Goal: Task Accomplishment & Management: Complete application form

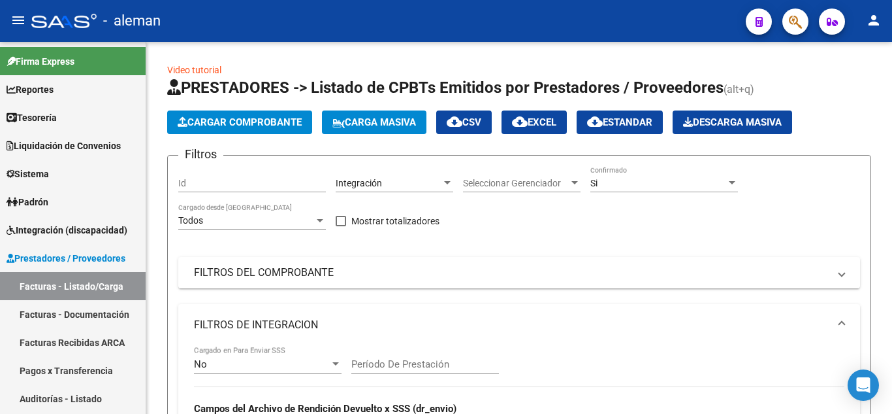
scroll to position [442, 0]
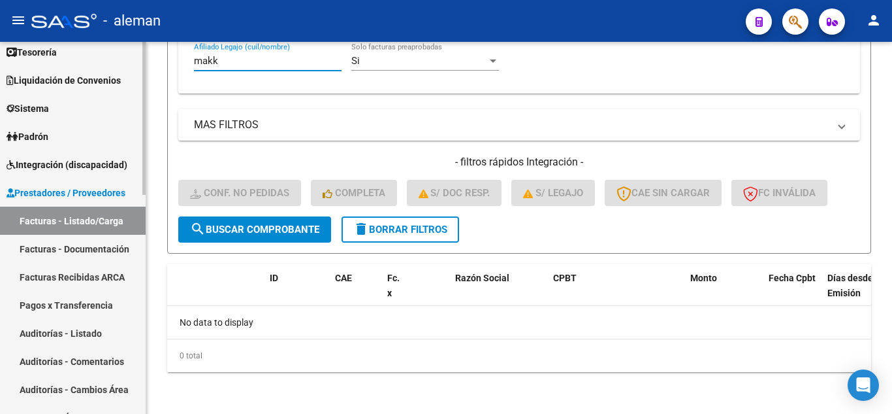
drag, startPoint x: 252, startPoint y: 57, endPoint x: 57, endPoint y: 61, distance: 195.4
click at [61, 63] on mat-sidenav-container "Firma Express Reportes Tablero de Control Ingresos Percibidos Análisis de todos…" at bounding box center [446, 228] width 892 height 372
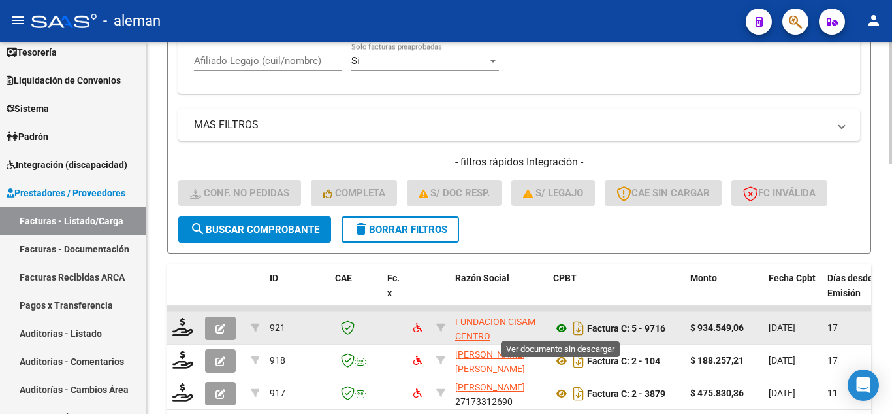
click at [561, 327] on icon at bounding box center [561, 328] width 17 height 16
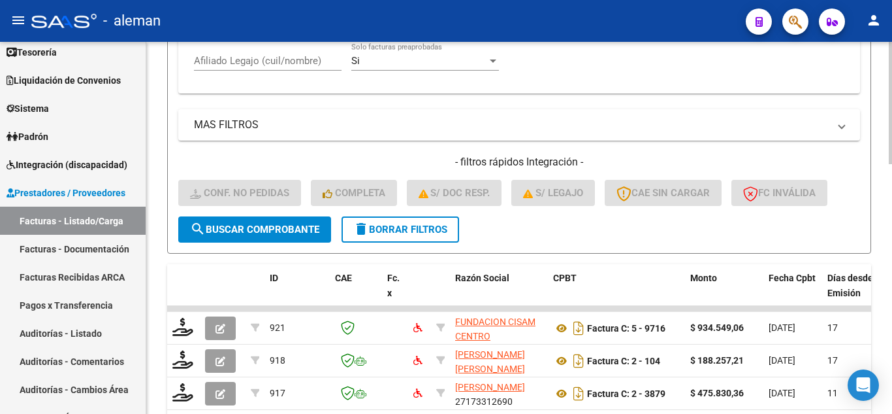
click at [244, 59] on input "Afiliado Legajo (cuil/nombre)" at bounding box center [268, 61] width 148 height 12
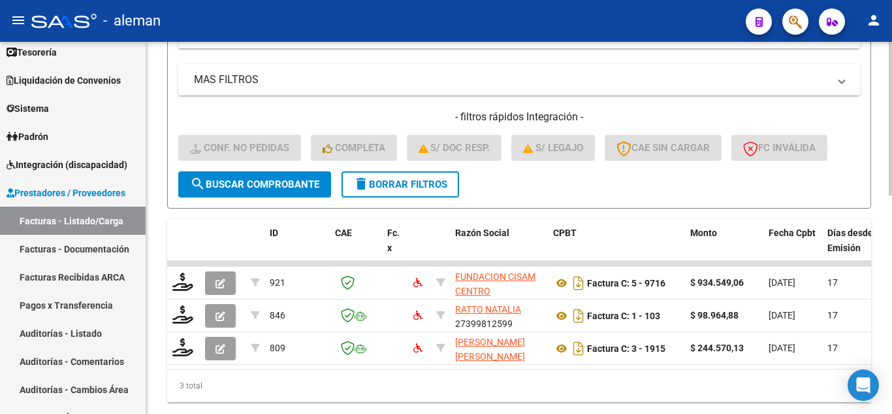
scroll to position [528, 0]
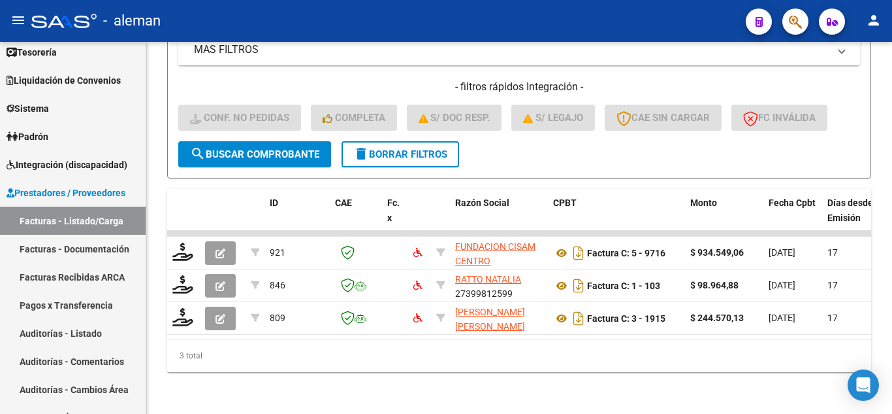
type input "[PERSON_NAME]"
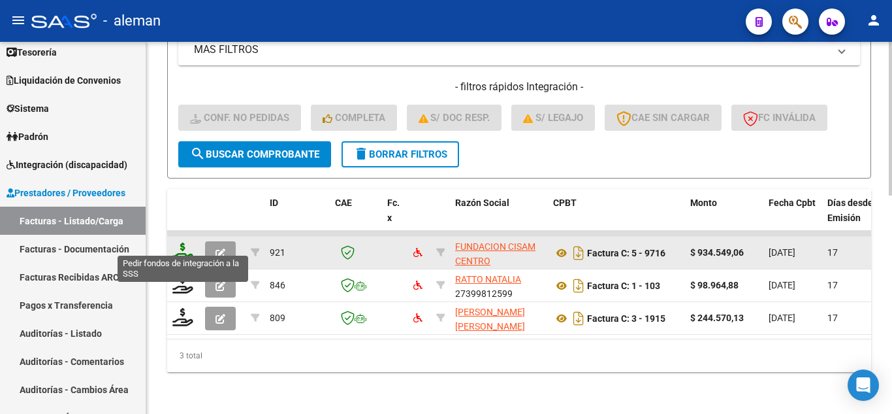
click at [185, 242] on icon at bounding box center [182, 251] width 21 height 18
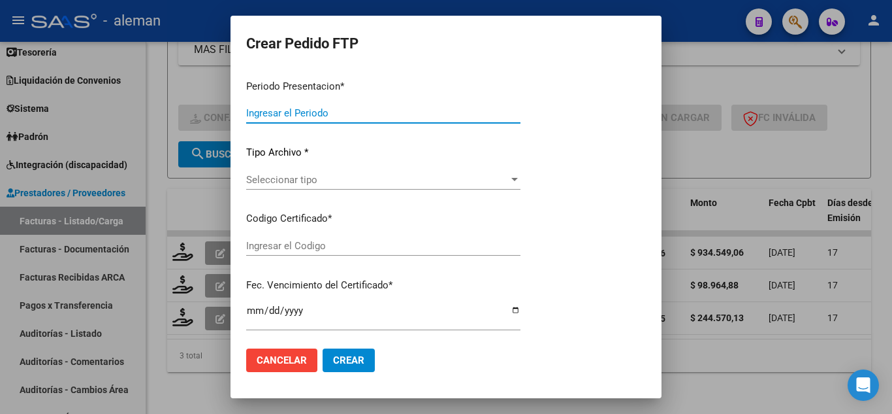
type input "202507"
type input "$ 934.549,06"
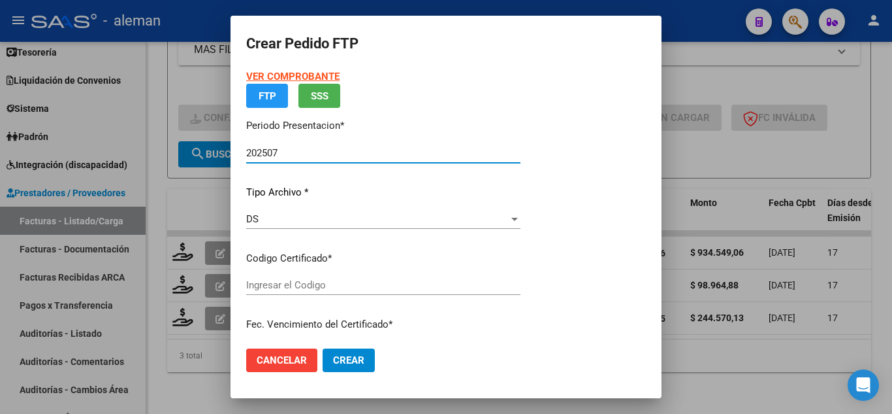
type input "ARG01000447603972020111120301111BS350"
type input "[DATE]"
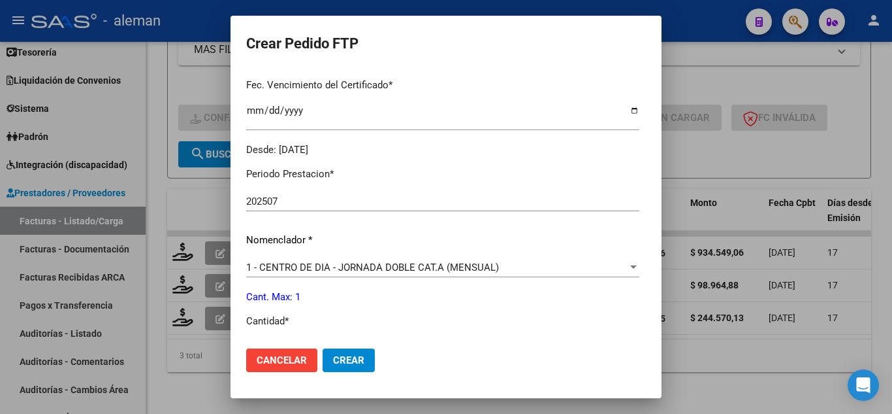
scroll to position [392, 0]
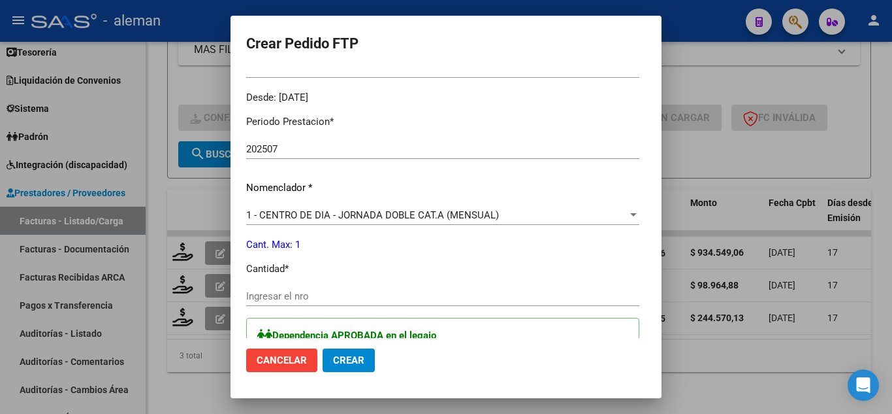
click at [386, 300] on input "Ingresar el nro" at bounding box center [442, 296] width 393 height 12
type input "1"
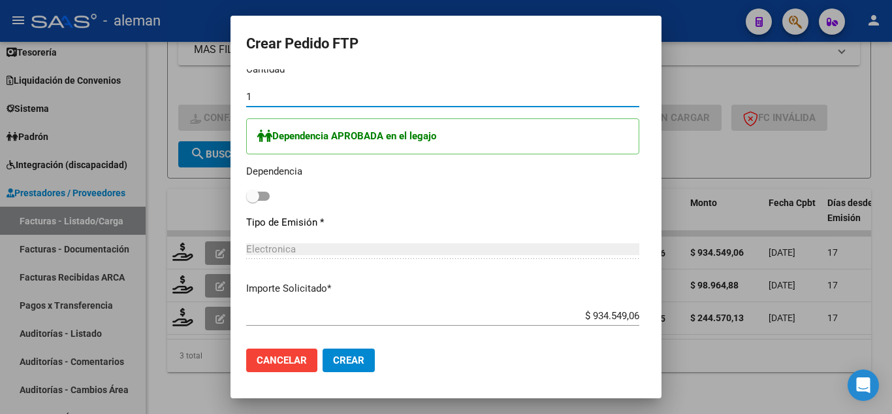
scroll to position [653, 0]
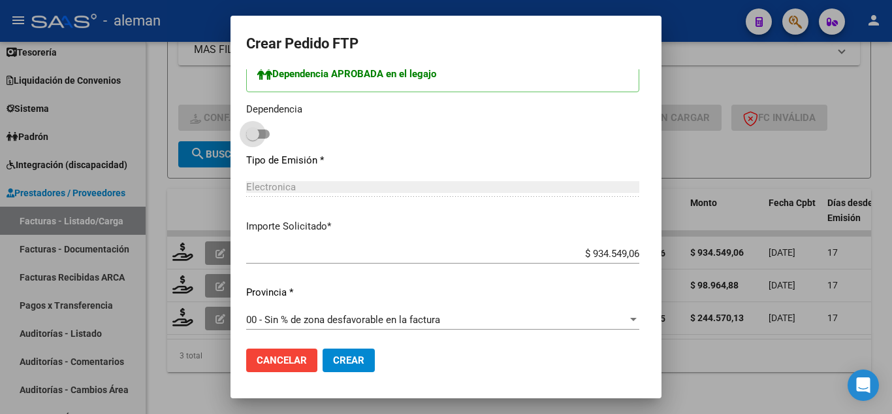
click at [250, 133] on span at bounding box center [258, 133] width 24 height 9
click at [252, 139] on input "checkbox" at bounding box center [252, 139] width 1 height 1
checkbox input "true"
click at [333, 361] on span "Crear" at bounding box center [348, 360] width 31 height 12
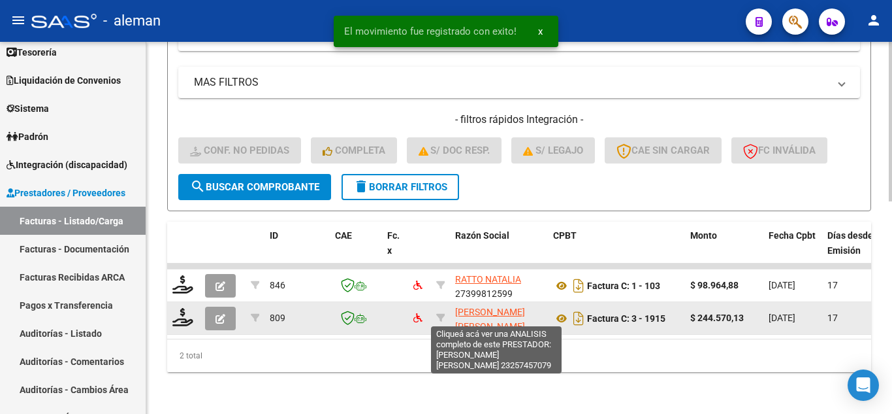
scroll to position [495, 0]
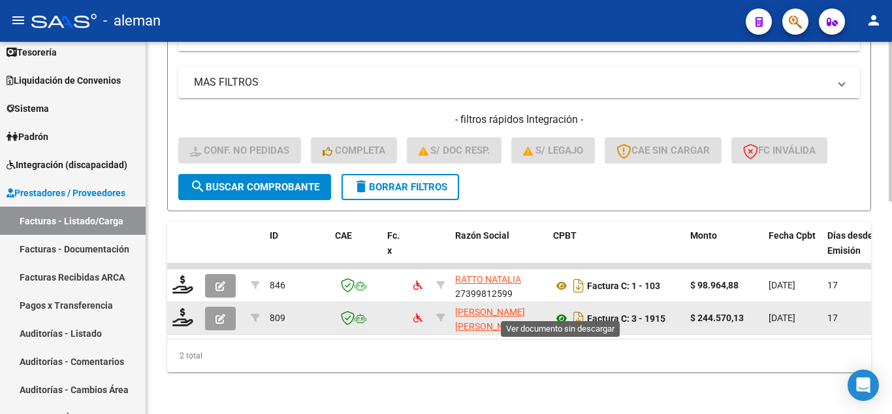
click at [565, 310] on icon at bounding box center [561, 318] width 17 height 16
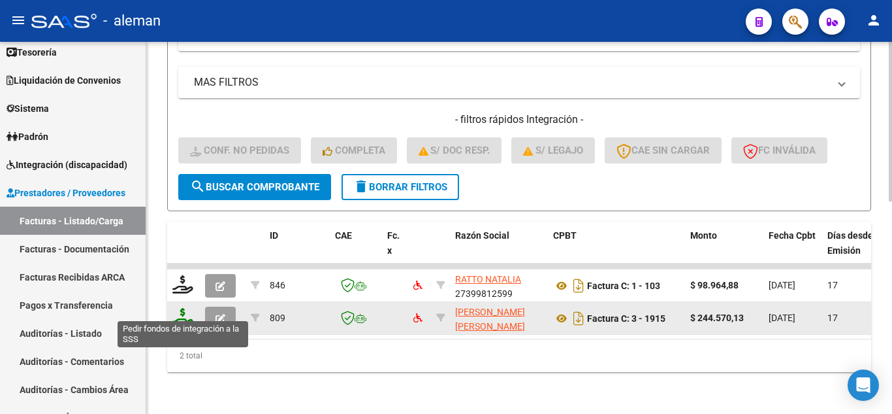
click at [183, 311] on icon at bounding box center [182, 317] width 21 height 18
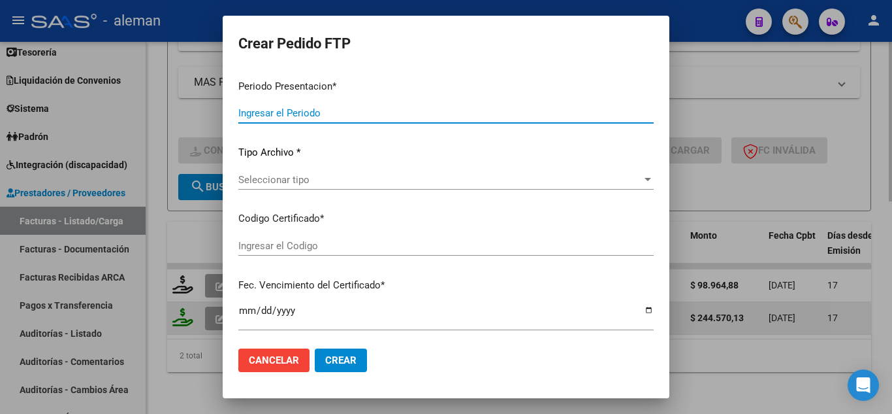
type input "202507"
type input "$ 244.570,13"
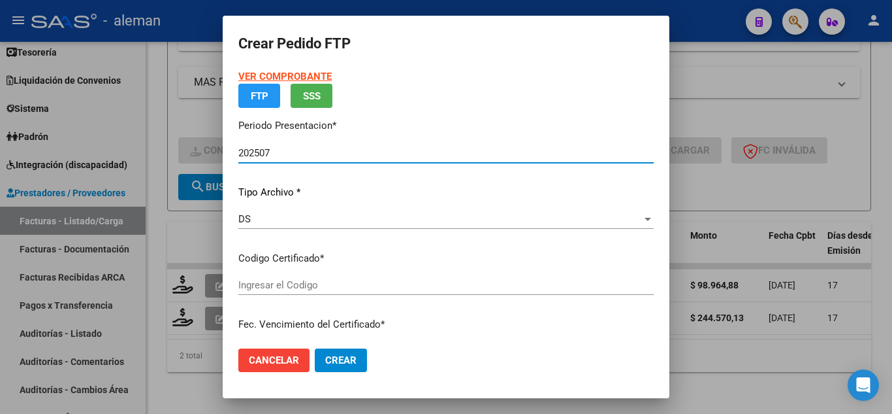
type input "ARG01000447603972020111120301111BS350"
type input "[DATE]"
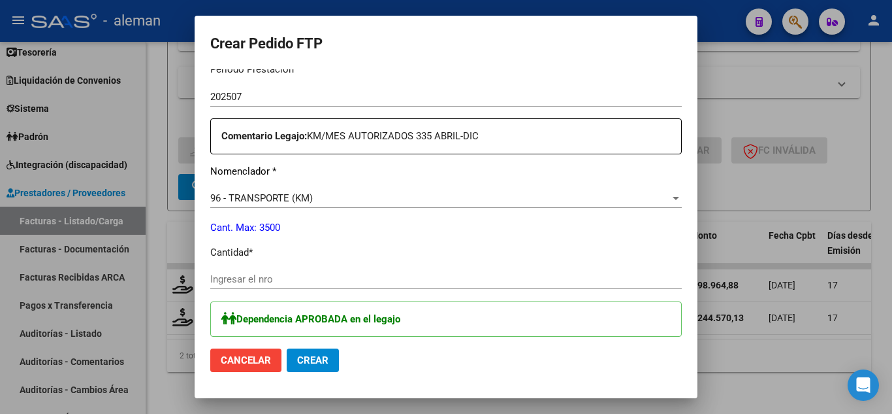
scroll to position [457, 0]
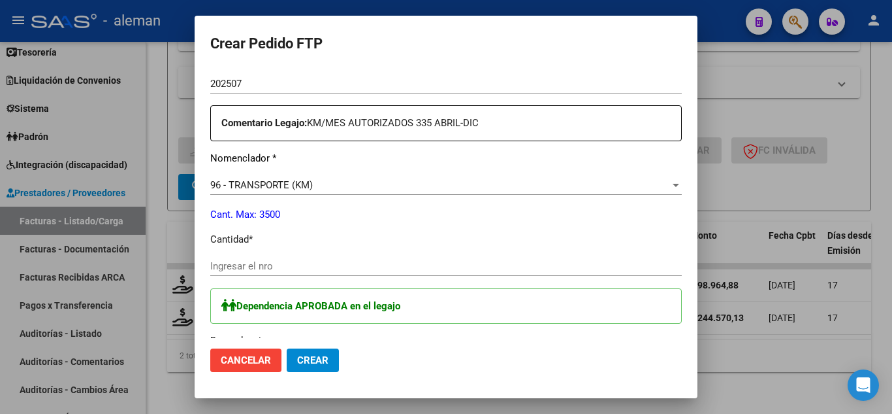
click at [256, 263] on input "Ingresar el nro" at bounding box center [446, 266] width 472 height 12
type input "335"
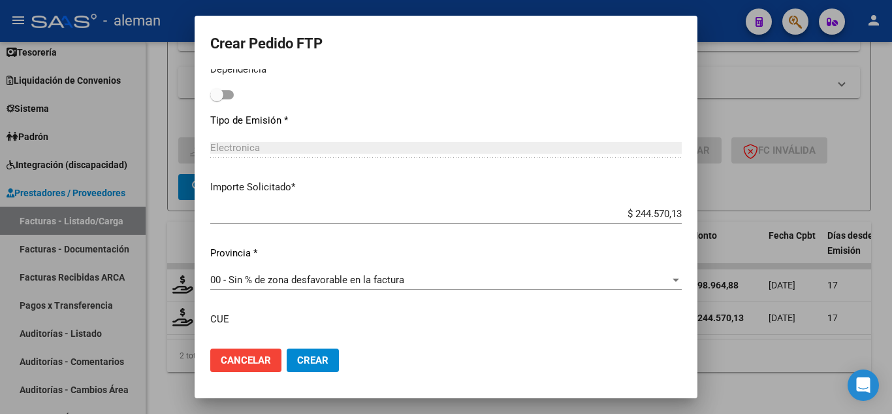
scroll to position [653, 0]
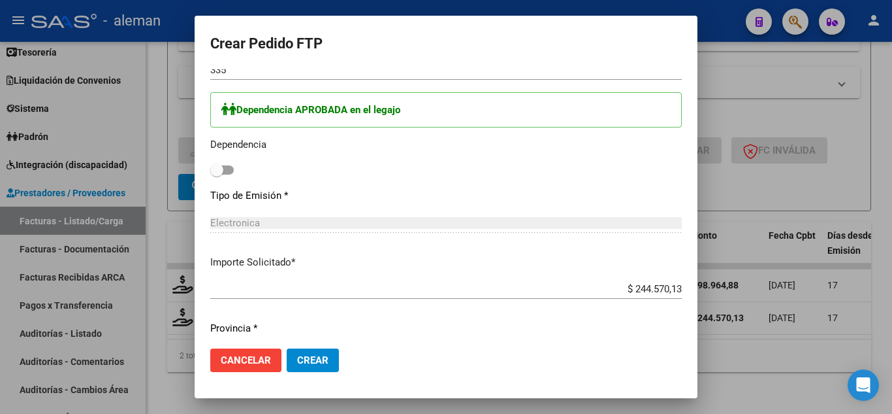
click at [218, 168] on span at bounding box center [222, 169] width 24 height 9
click at [217, 174] on input "checkbox" at bounding box center [216, 174] width 1 height 1
checkbox input "true"
click at [308, 357] on span "Crear" at bounding box center [312, 360] width 31 height 12
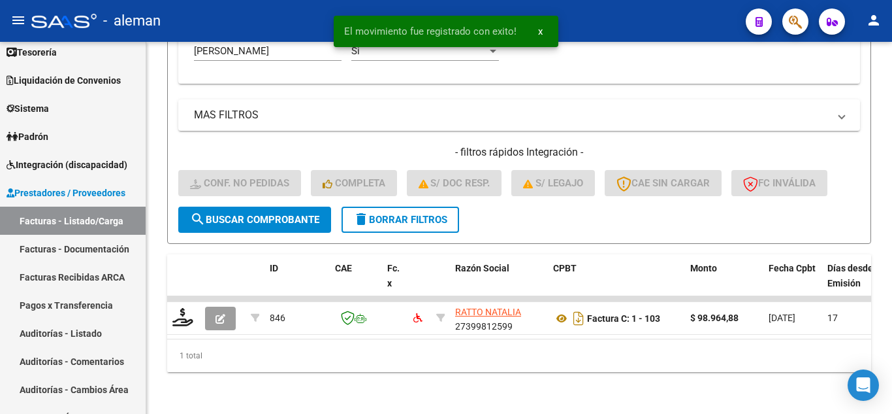
scroll to position [463, 0]
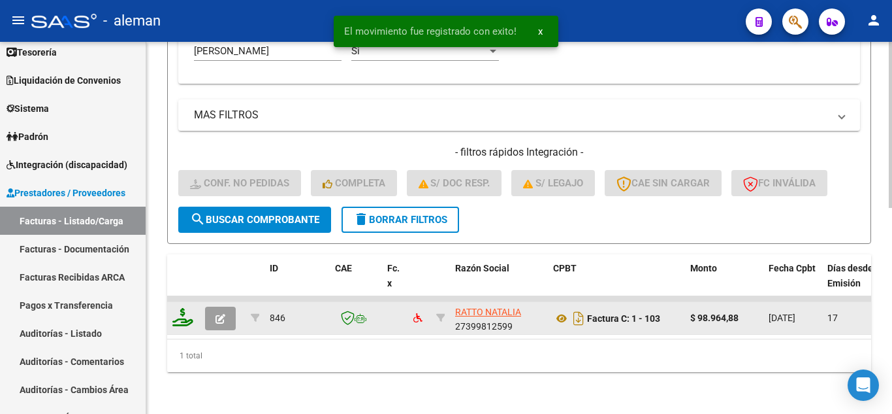
click at [186, 312] on icon at bounding box center [182, 317] width 21 height 18
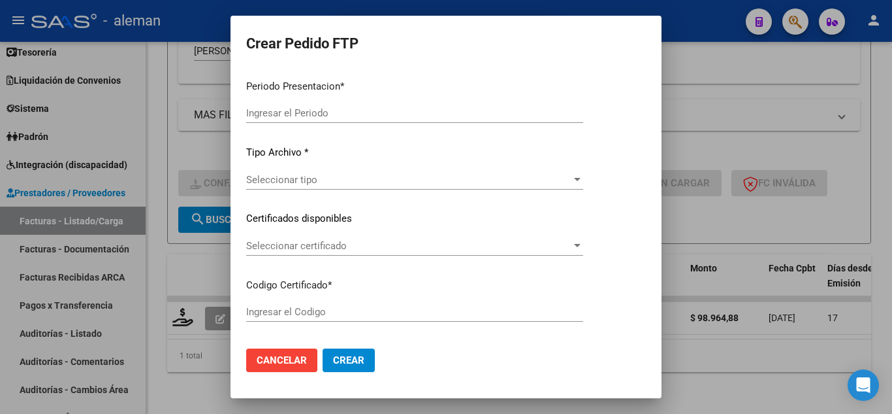
type input "202507"
type input "$ 98.964,88"
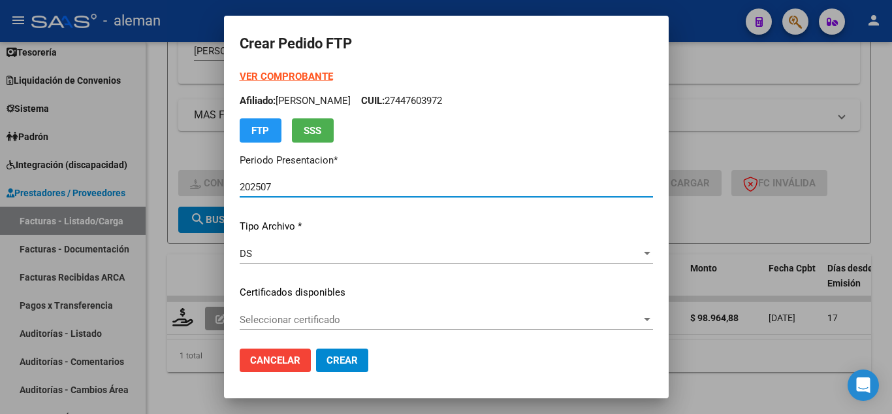
type input "ARG01000447603972020111120301111BS350"
type input "[DATE]"
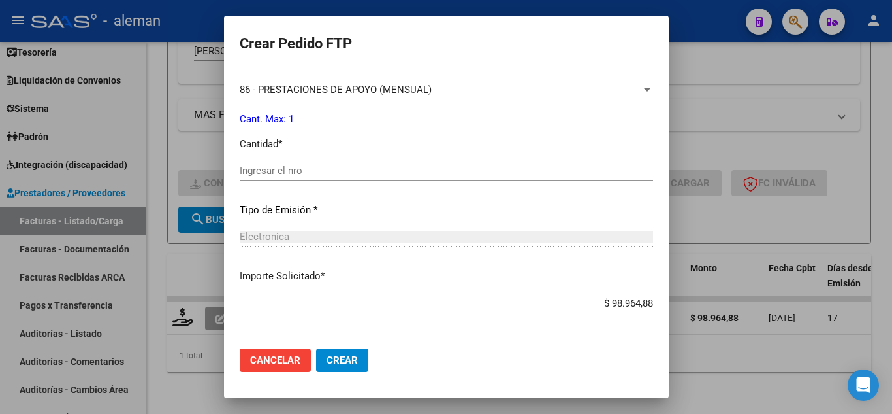
scroll to position [588, 0]
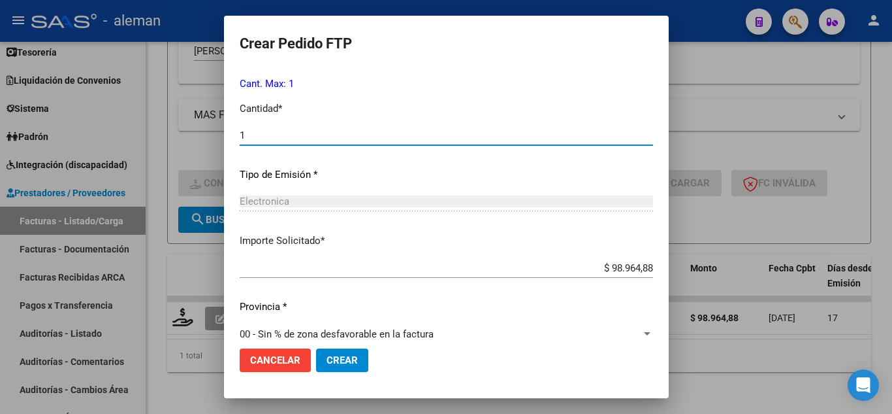
click at [291, 140] on input "1" at bounding box center [447, 135] width 414 height 12
type input "1"
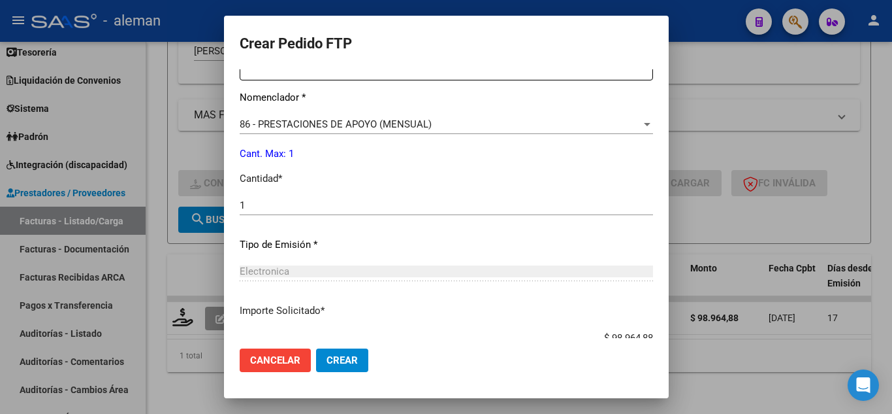
scroll to position [392, 0]
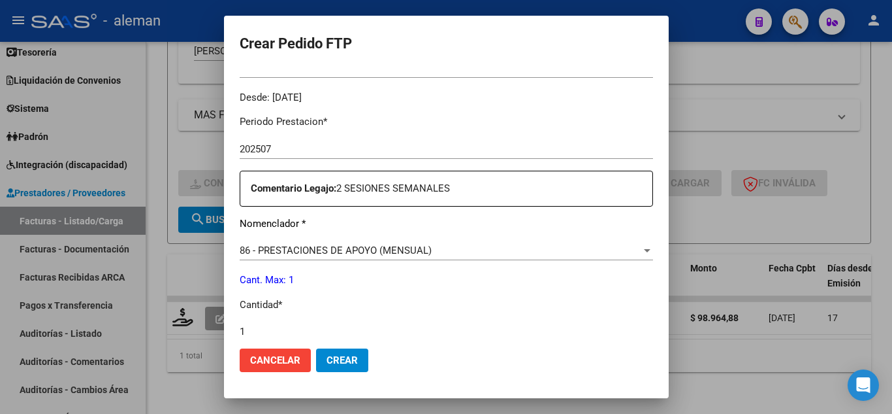
click at [349, 351] on mat-dialog-actions "Cancelar Crear" at bounding box center [447, 360] width 414 height 44
click at [337, 354] on button "Crear" at bounding box center [342, 360] width 52 height 24
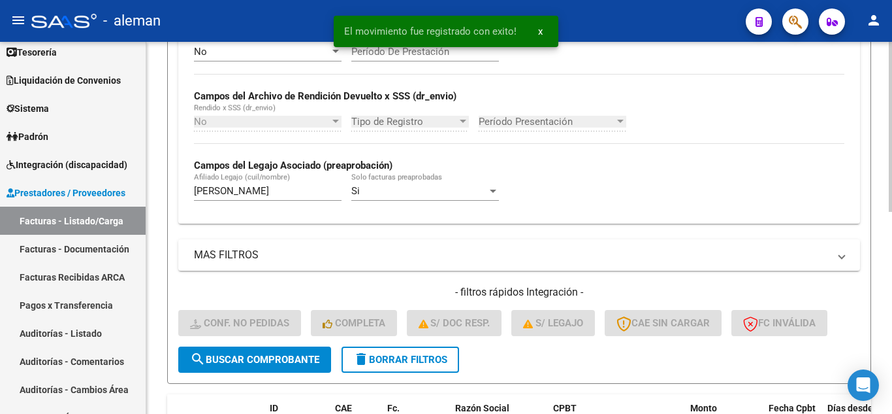
scroll to position [312, 0]
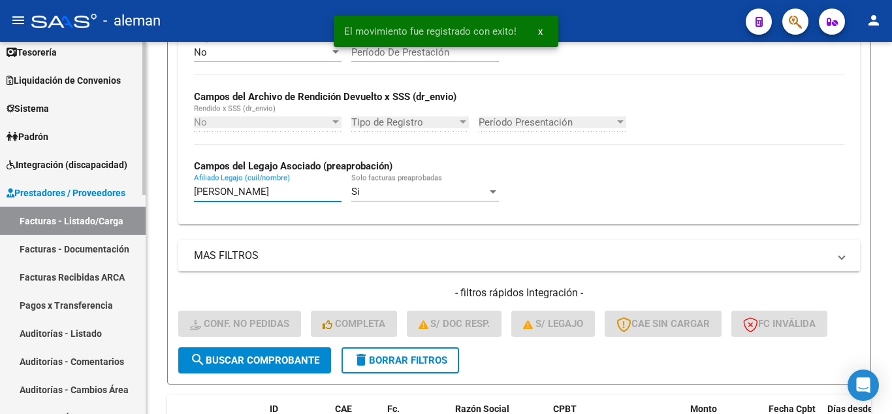
drag, startPoint x: 261, startPoint y: 186, endPoint x: 77, endPoint y: 210, distance: 185.3
click at [82, 214] on mat-sidenav-container "Firma Express Reportes Tablero de Control Ingresos Percibidos Análisis de todos…" at bounding box center [446, 228] width 892 height 372
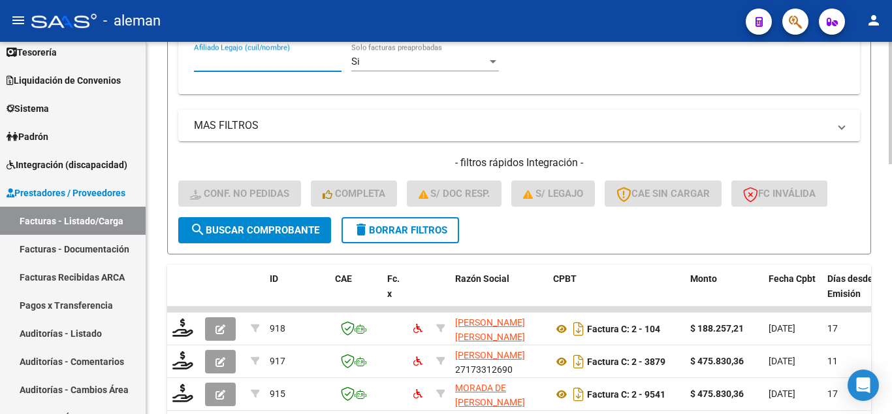
scroll to position [442, 0]
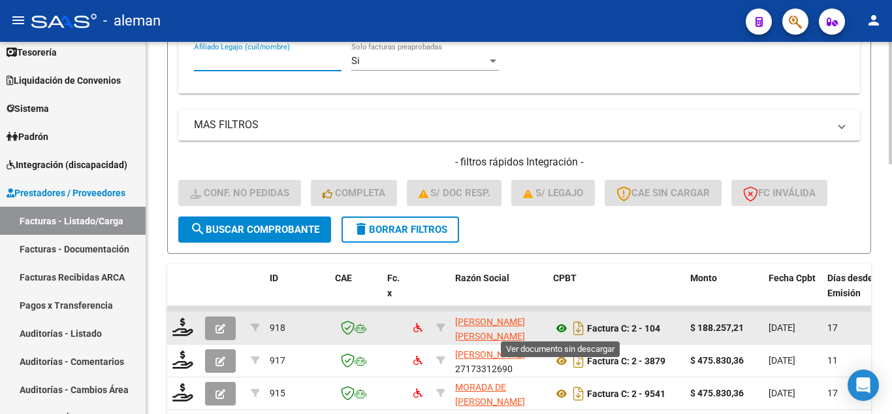
click at [563, 327] on icon at bounding box center [561, 328] width 17 height 16
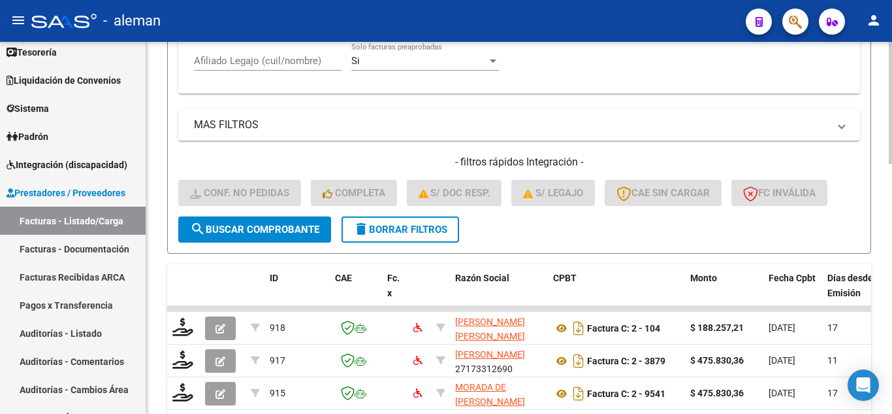
click at [229, 65] on input "Afiliado Legajo (cuil/nombre)" at bounding box center [268, 61] width 148 height 12
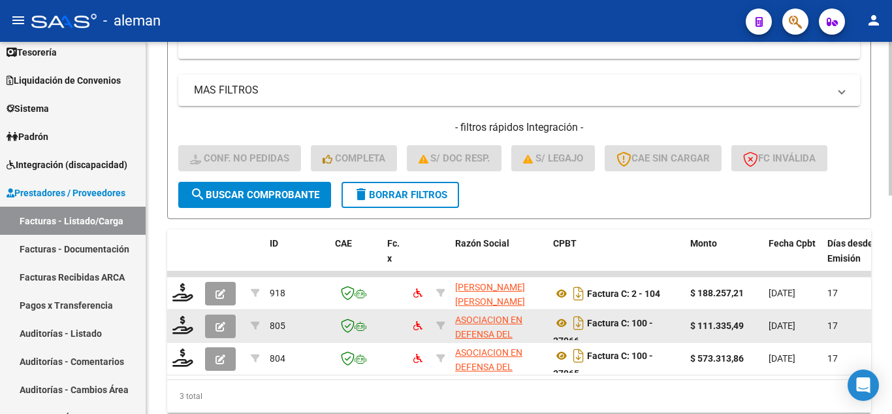
scroll to position [528, 0]
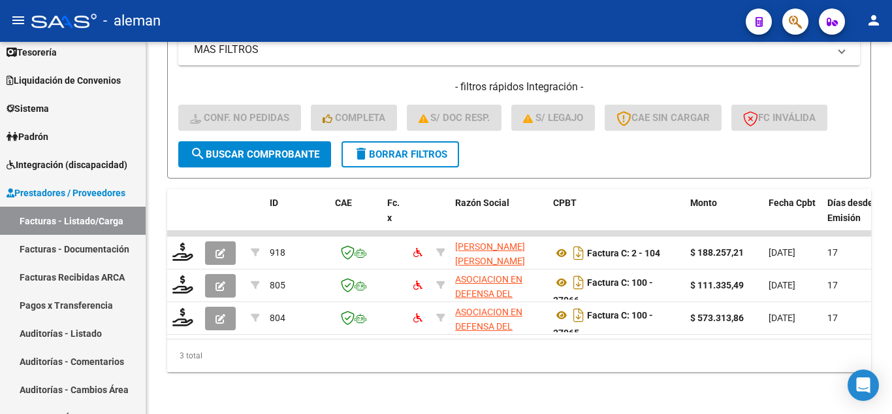
type input "[PERSON_NAME]"
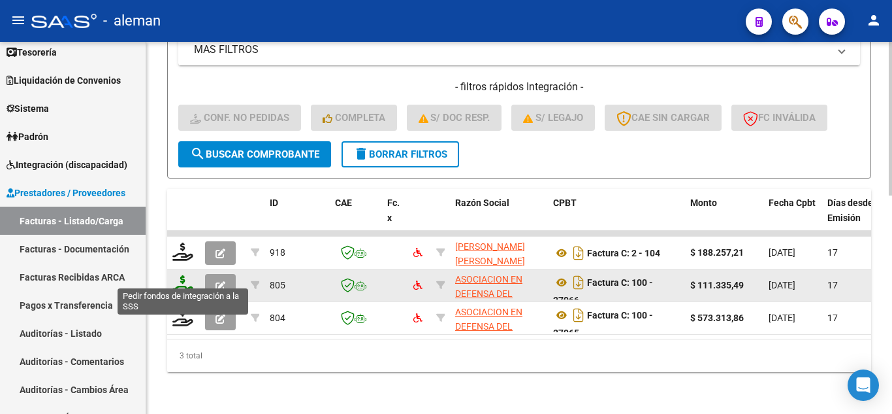
click at [183, 276] on icon at bounding box center [182, 284] width 21 height 18
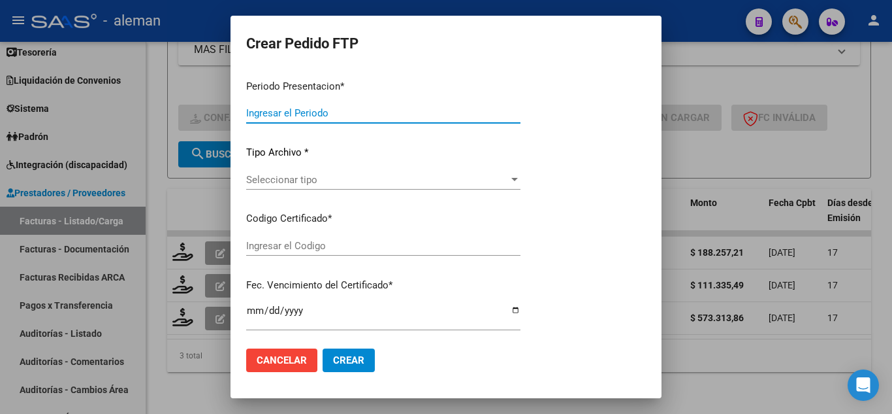
type input "202507"
type input "$ 111.335,49"
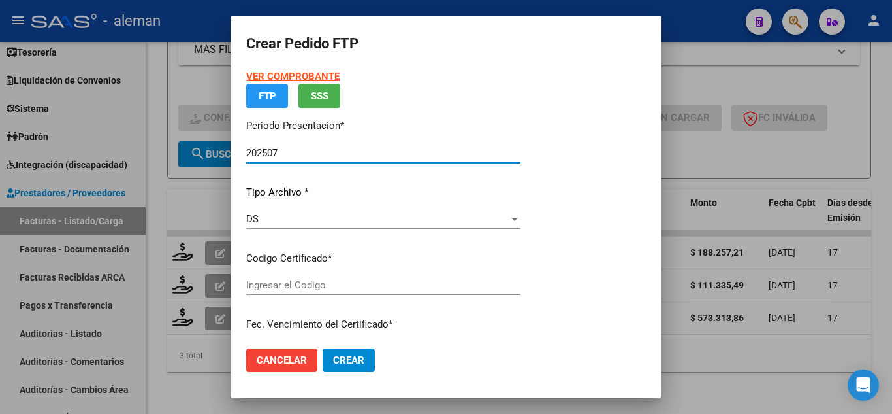
type input "ARG02000548930092024012320340123AND12248"
type input "[DATE]"
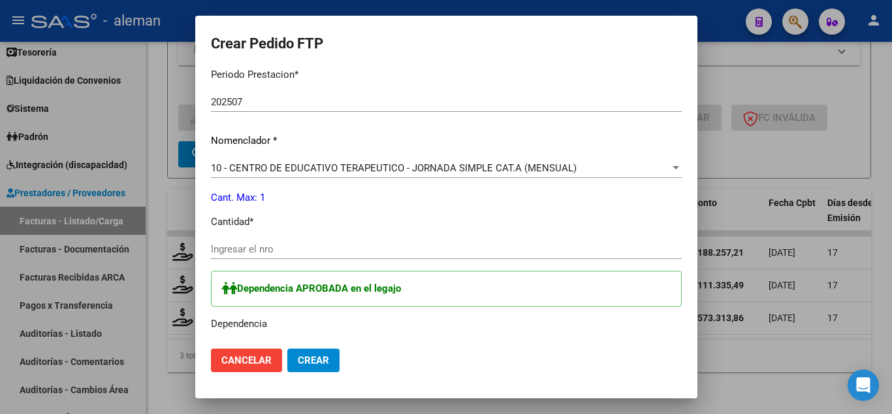
scroll to position [457, 0]
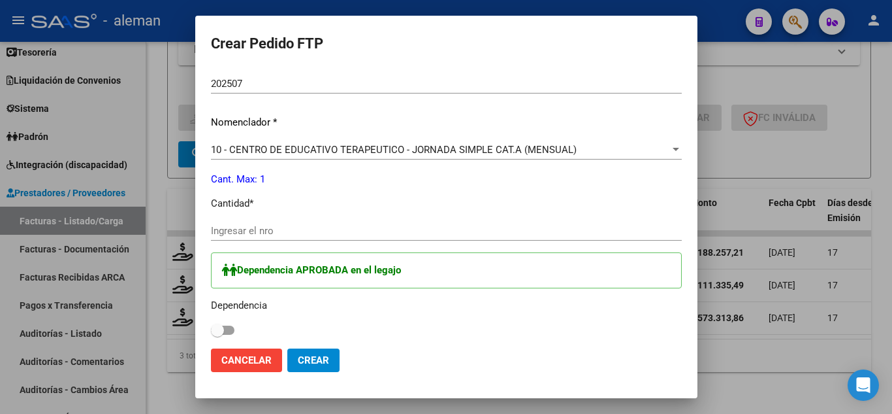
click at [420, 233] on input "Ingresar el nro" at bounding box center [446, 231] width 471 height 12
type input "1"
click at [214, 330] on span at bounding box center [223, 329] width 24 height 9
click at [217, 335] on input "checkbox" at bounding box center [217, 335] width 1 height 1
checkbox input "true"
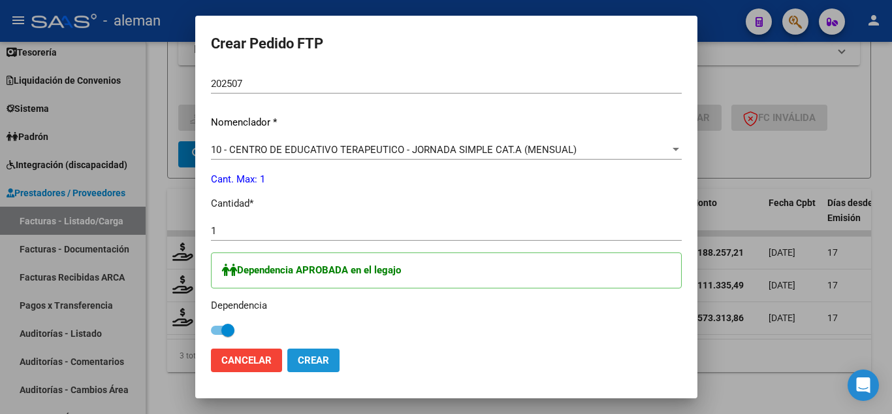
click at [308, 367] on button "Crear" at bounding box center [313, 360] width 52 height 24
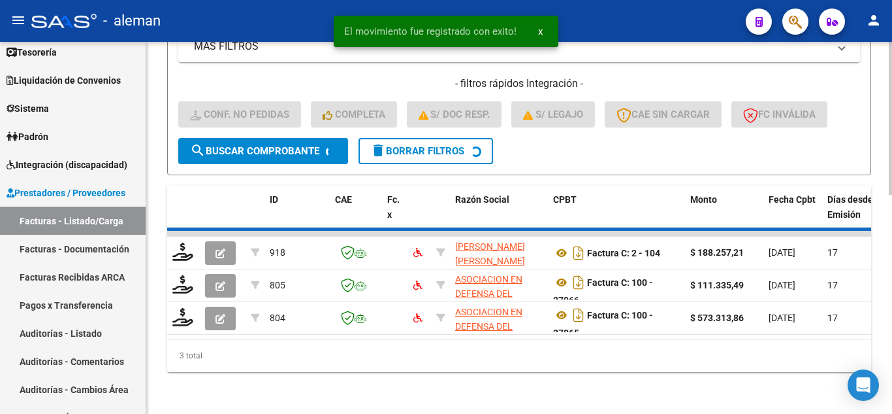
scroll to position [495, 0]
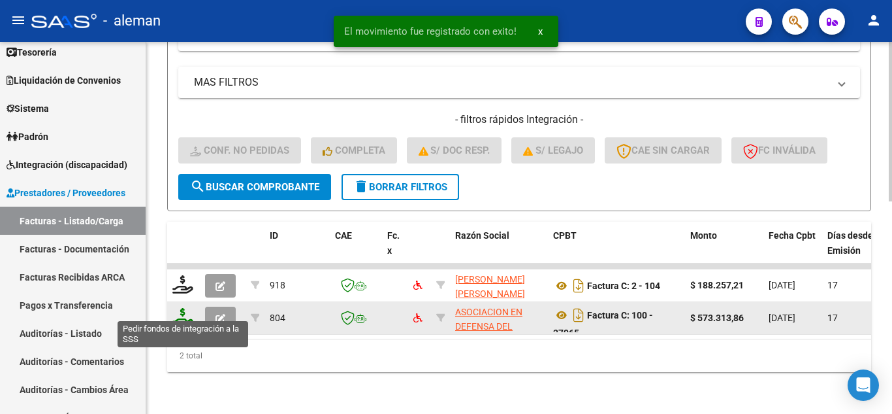
click at [184, 310] on icon at bounding box center [182, 317] width 21 height 18
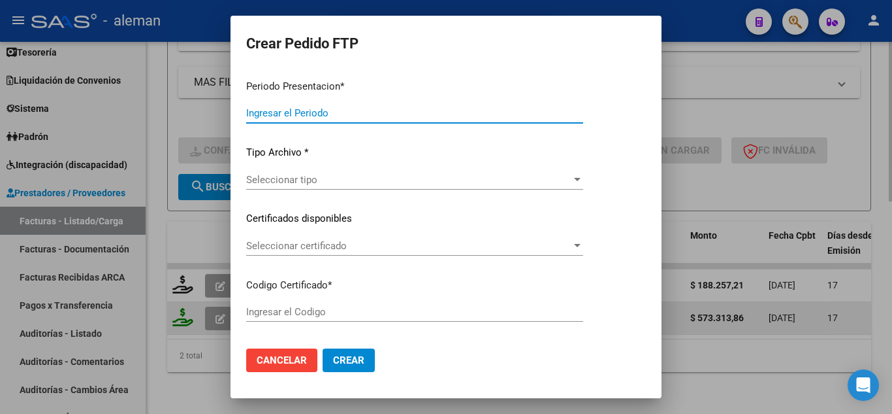
type input "202507"
type input "$ 573.313,86"
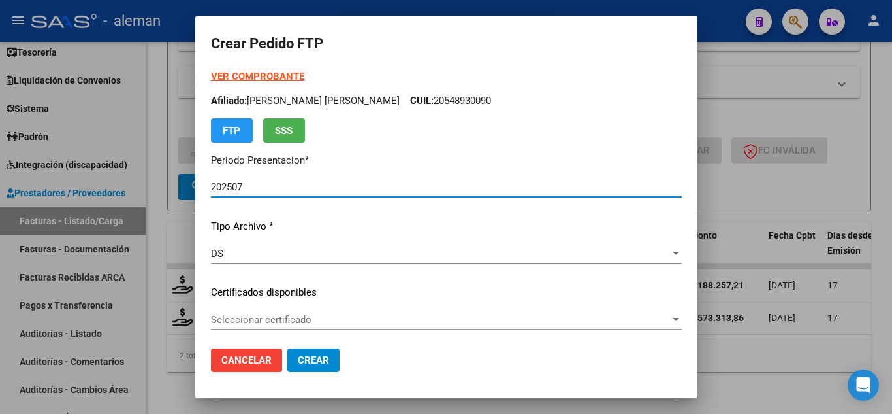
type input "ARG02000548930092024012320340123AND12248"
type input "[DATE]"
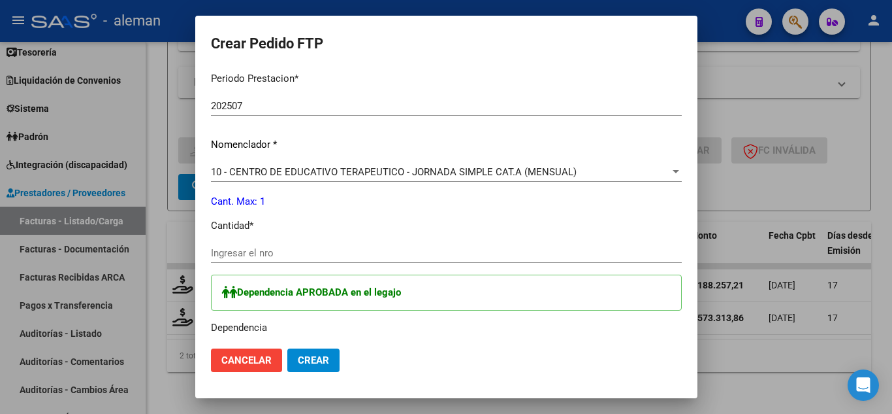
scroll to position [457, 0]
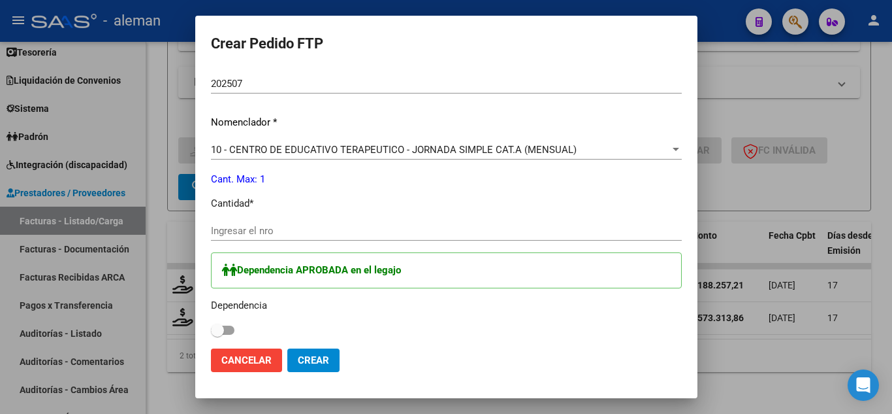
click at [222, 329] on span at bounding box center [223, 329] width 24 height 9
click at [218, 335] on input "checkbox" at bounding box center [217, 335] width 1 height 1
checkbox input "true"
click at [305, 365] on span "Crear" at bounding box center [313, 360] width 31 height 12
click at [272, 221] on div "Ingresar el nro" at bounding box center [446, 231] width 471 height 20
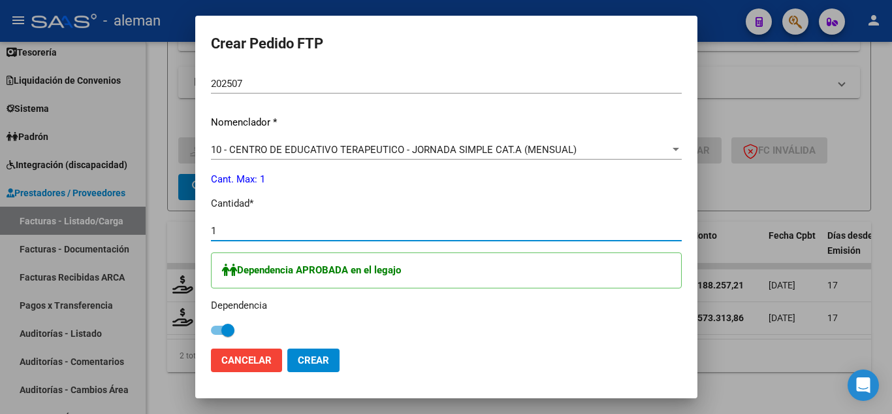
type input "1"
click at [230, 358] on span "Cancelar" at bounding box center [246, 360] width 50 height 12
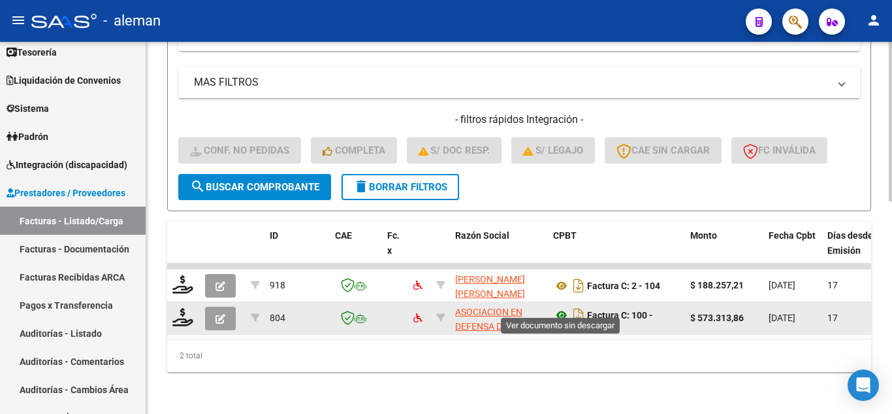
click at [565, 307] on icon at bounding box center [561, 315] width 17 height 16
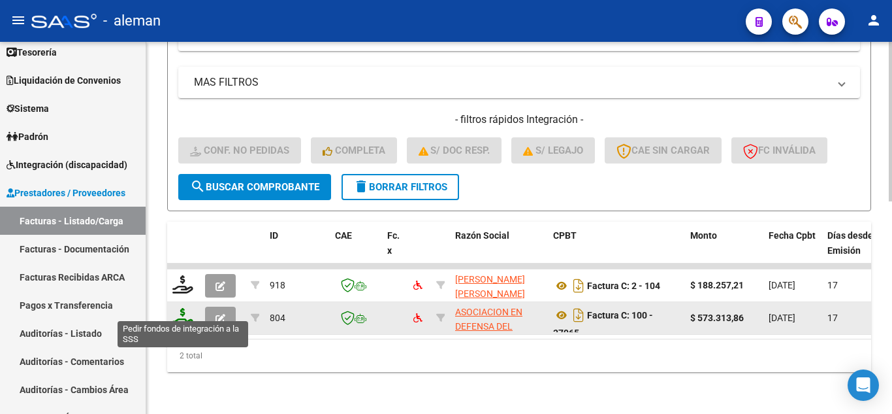
click at [180, 308] on icon at bounding box center [182, 317] width 21 height 18
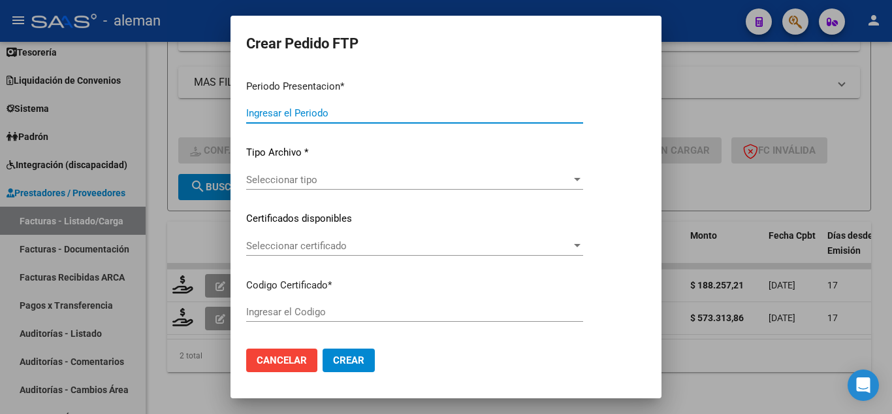
type input "202507"
type input "$ 573.313,86"
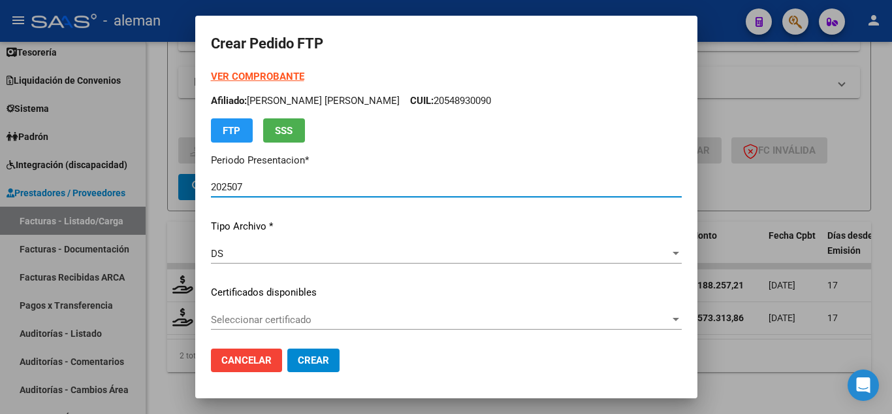
type input "ARG02000548930092024012320340123AND12248"
type input "[DATE]"
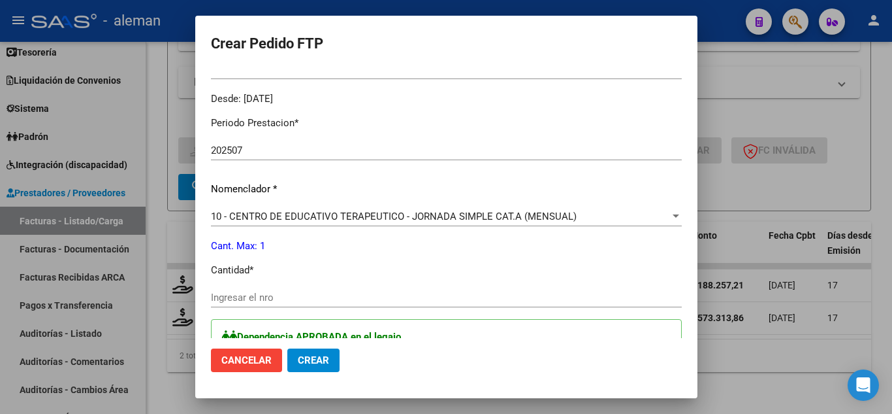
scroll to position [392, 0]
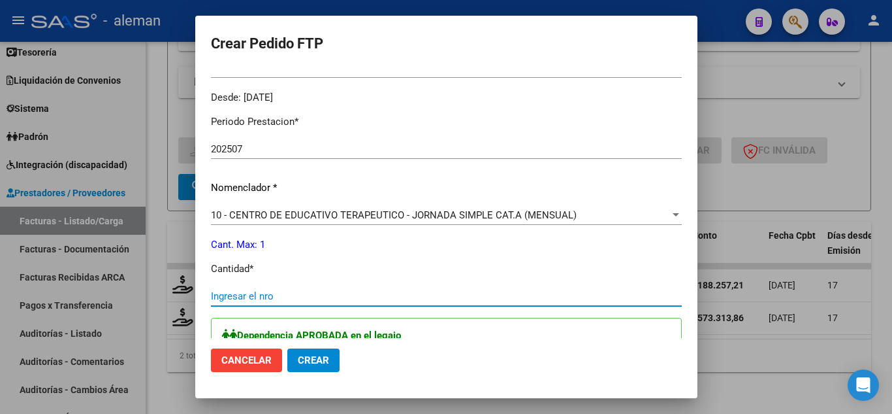
click at [267, 301] on input "Ingresar el nro" at bounding box center [446, 296] width 471 height 12
type input "2"
type input "1"
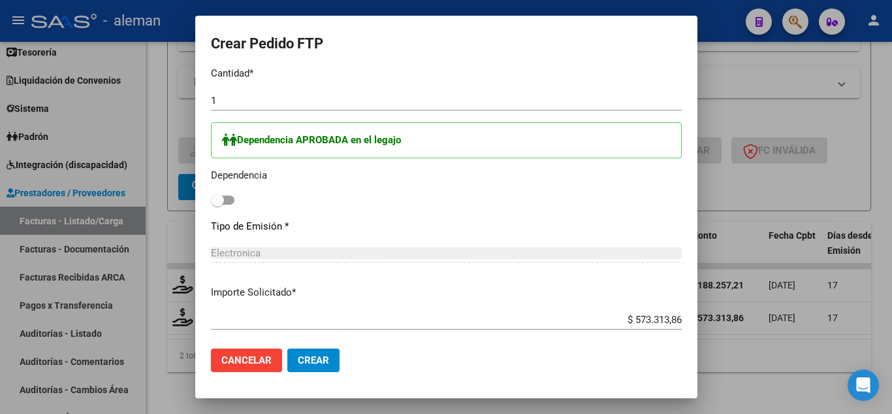
scroll to position [588, 0]
click at [215, 201] on span at bounding box center [223, 199] width 24 height 9
click at [217, 204] on input "checkbox" at bounding box center [217, 204] width 1 height 1
checkbox input "true"
click at [312, 365] on span "Crear" at bounding box center [313, 360] width 31 height 12
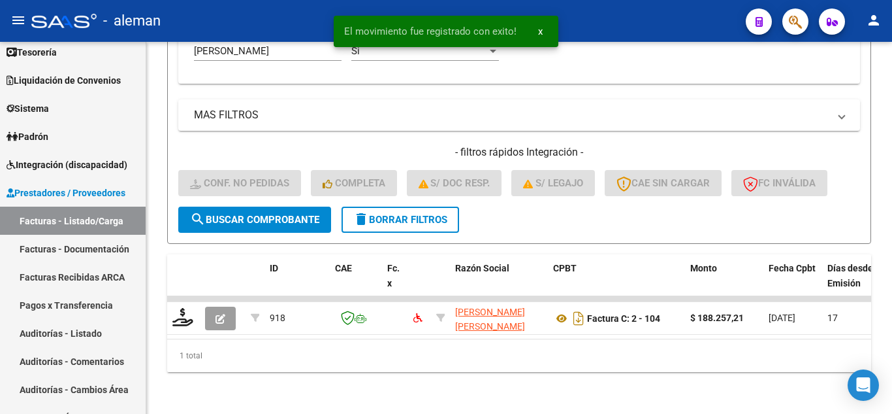
scroll to position [463, 0]
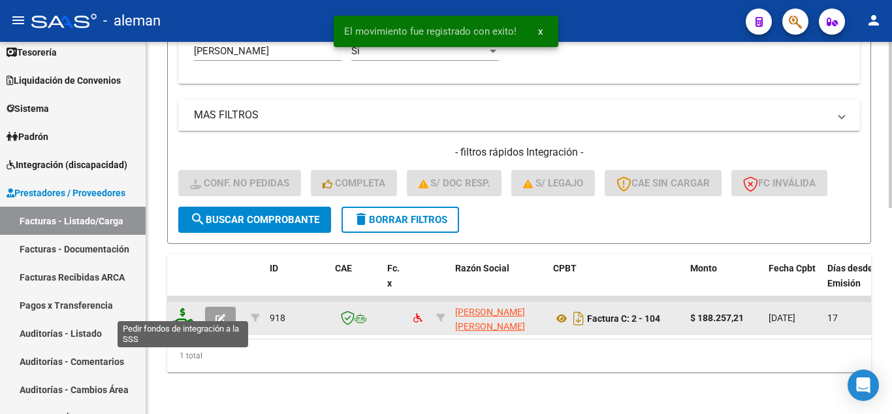
click at [179, 308] on icon at bounding box center [182, 317] width 21 height 18
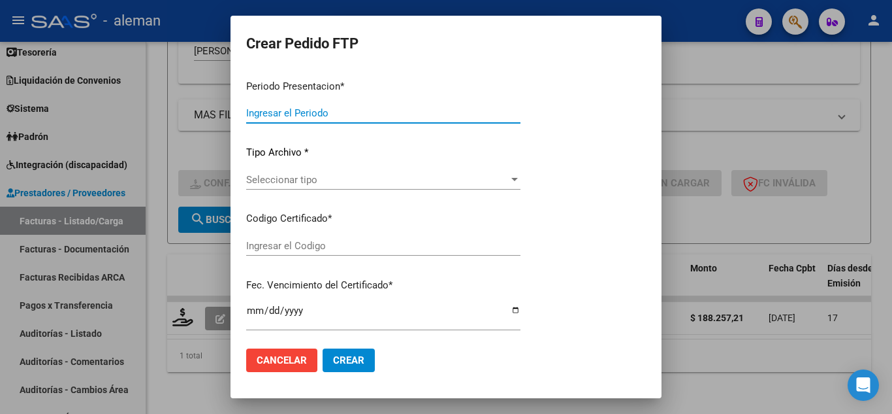
type input "202507"
type input "$ 188.257,21"
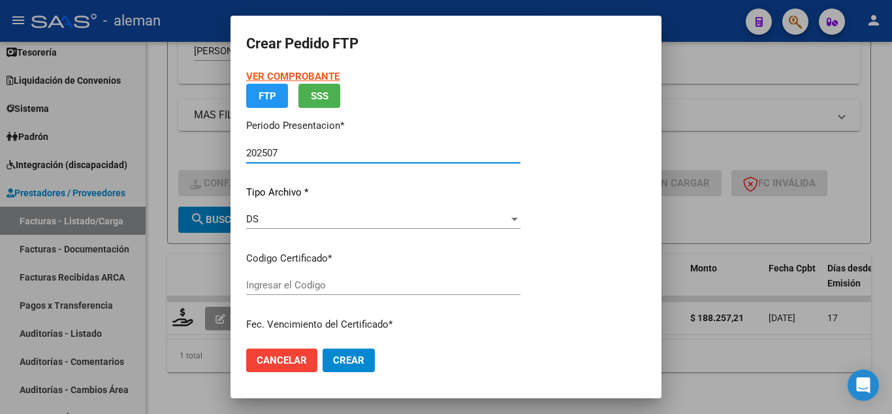
type input "ARG02000548930092024012320340123AND12248"
type input "[DATE]"
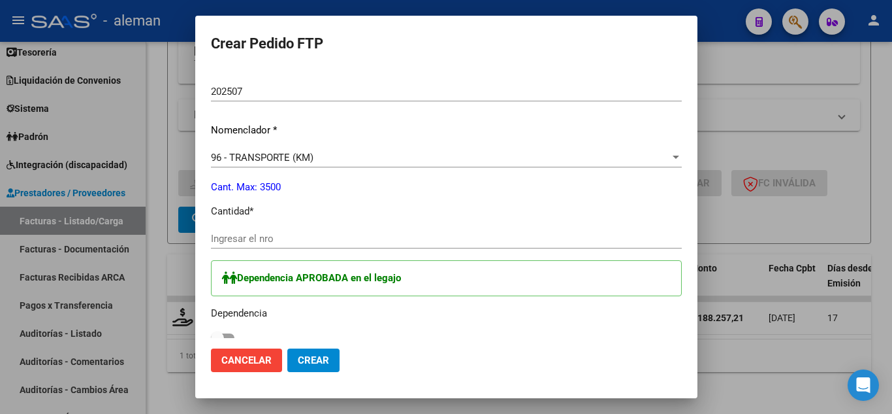
scroll to position [457, 0]
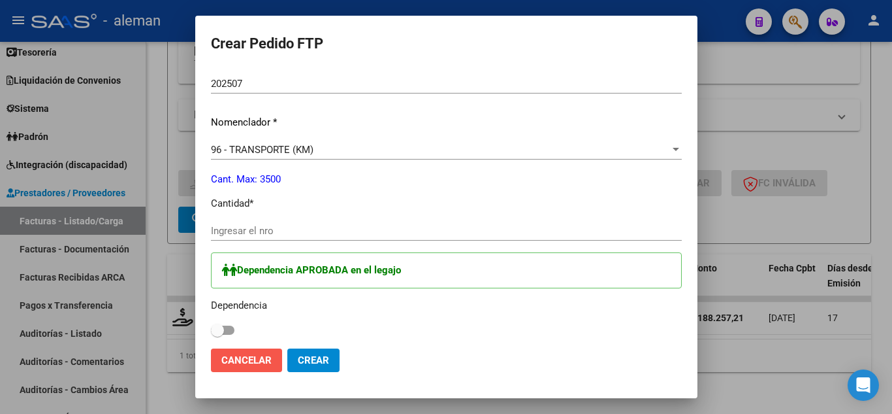
click at [245, 356] on span "Cancelar" at bounding box center [246, 360] width 50 height 12
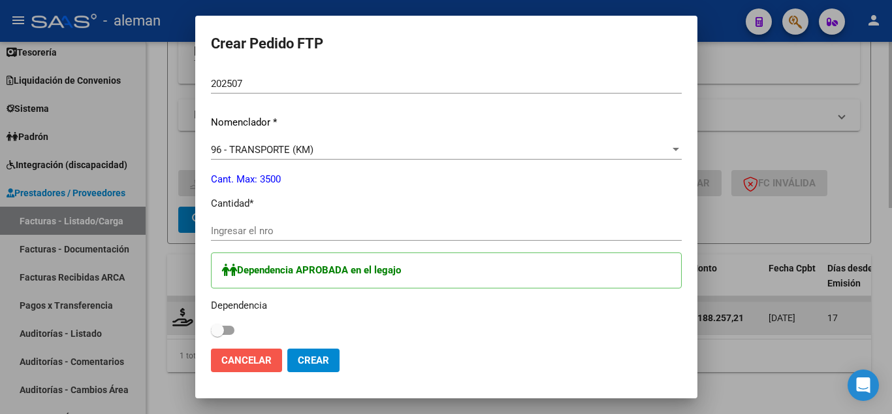
scroll to position [0, 0]
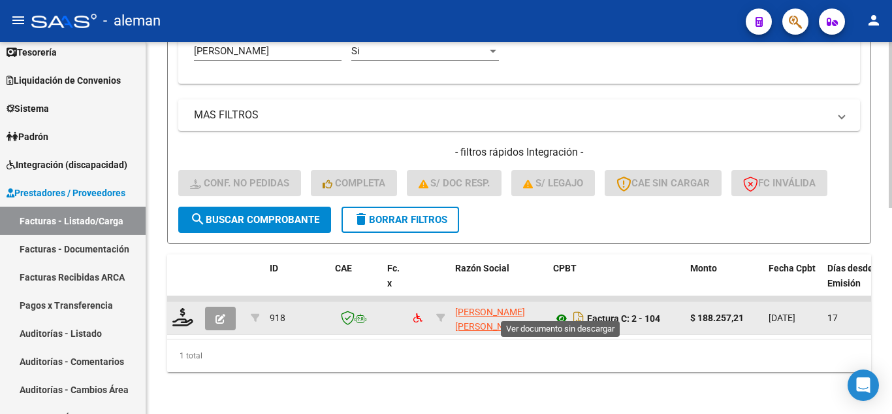
click at [563, 310] on icon at bounding box center [561, 318] width 17 height 16
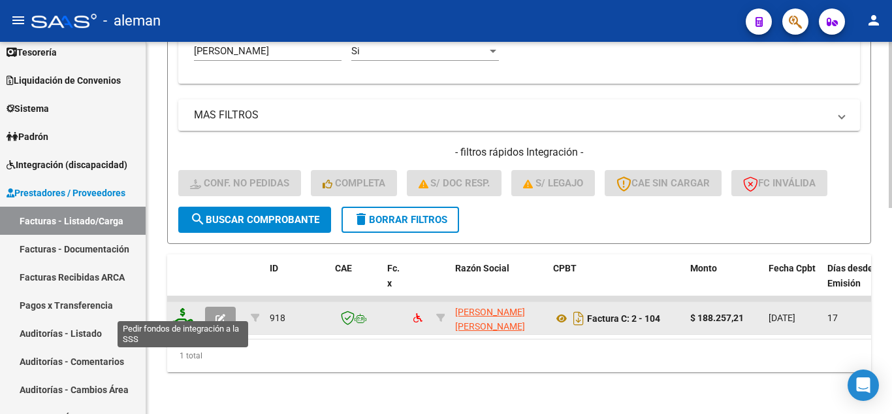
click at [184, 308] on icon at bounding box center [182, 317] width 21 height 18
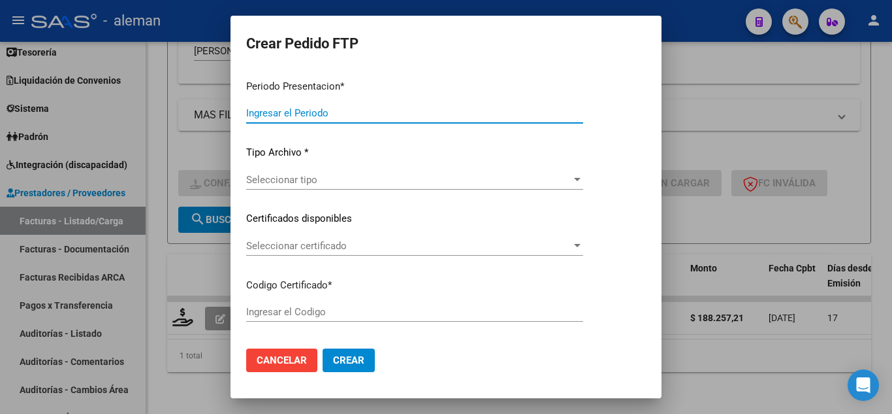
type input "202507"
type input "$ 188.257,21"
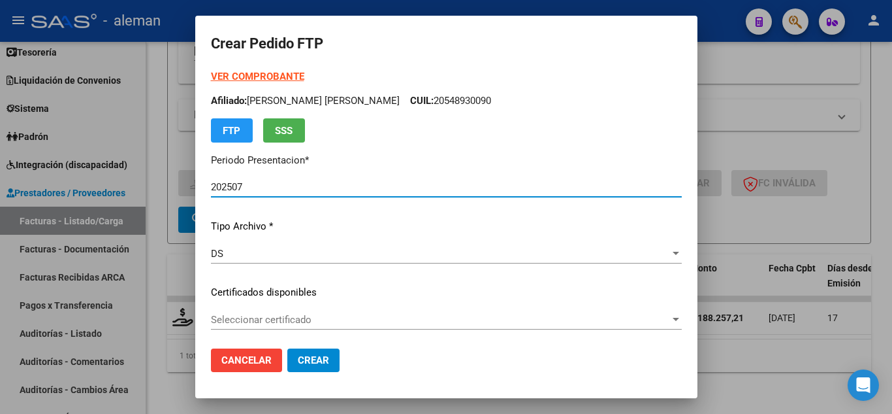
type input "ARG02000548930092024012320340123AND12248"
type input "[DATE]"
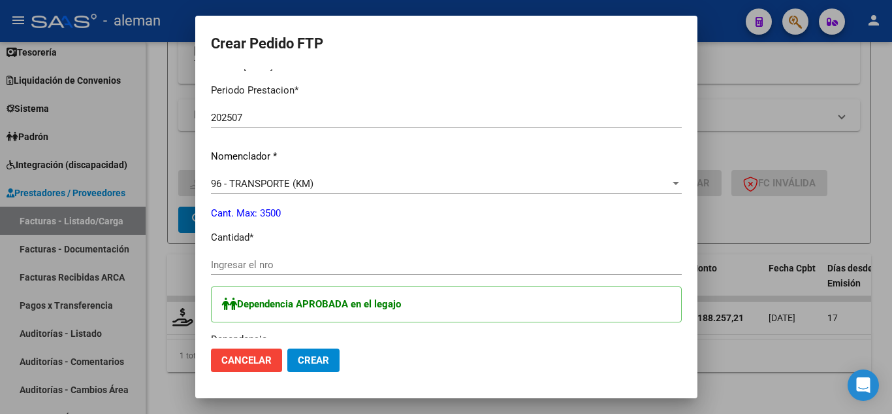
scroll to position [457, 0]
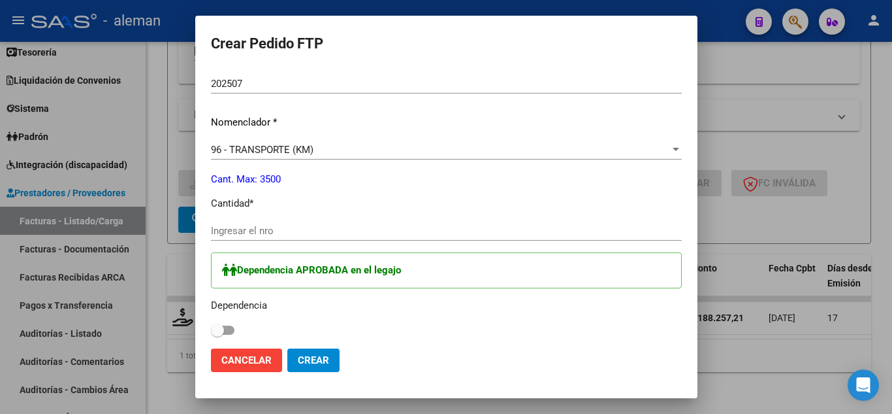
click at [265, 238] on div "Ingresar el nro" at bounding box center [446, 231] width 471 height 20
type input "257"
click at [224, 329] on div "Dependencia APROBADA en el legajo Dependencia" at bounding box center [446, 295] width 471 height 87
click at [215, 329] on span at bounding box center [223, 329] width 24 height 9
click at [217, 335] on input "checkbox" at bounding box center [217, 335] width 1 height 1
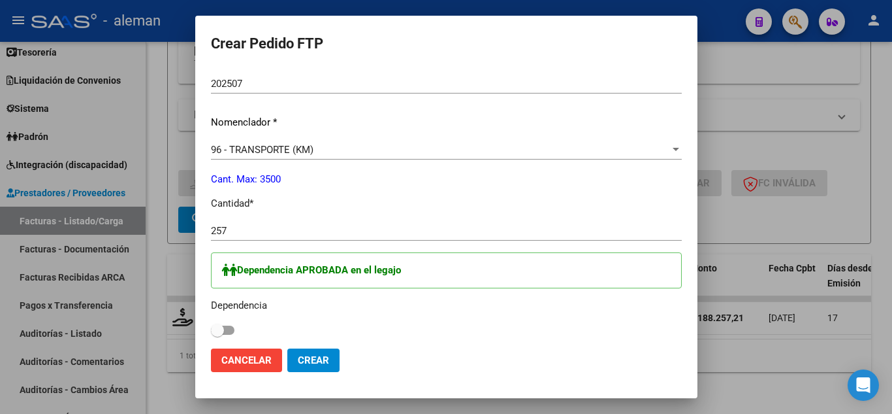
checkbox input "true"
click at [298, 357] on span "Crear" at bounding box center [313, 360] width 31 height 12
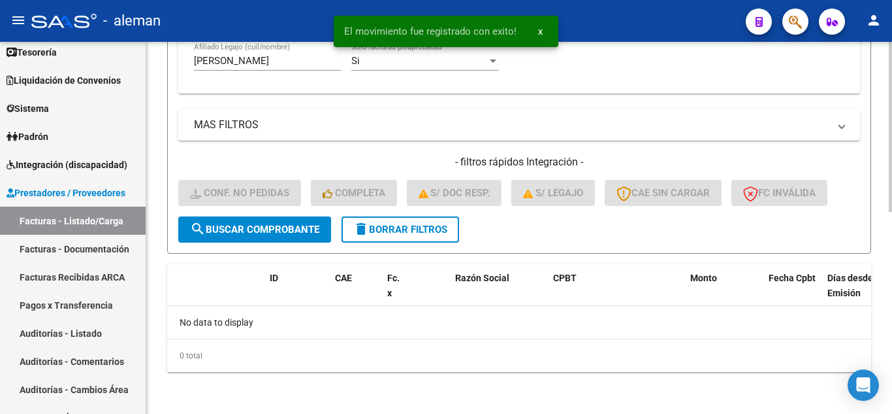
scroll to position [442, 0]
